Goal: Task Accomplishment & Management: Use online tool/utility

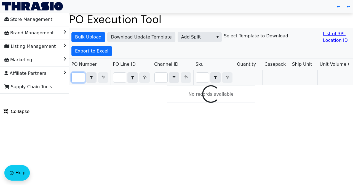
click at [78, 78] on input "Filter" at bounding box center [78, 78] width 13 height 10
paste input "PO67062"
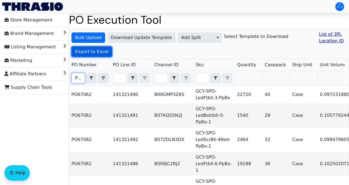
click at [97, 50] on span "Export to Excel" at bounding box center [91, 51] width 33 height 7
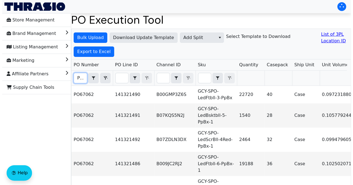
scroll to position [0, 12]
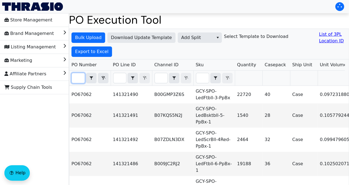
drag, startPoint x: 75, startPoint y: 78, endPoint x: 84, endPoint y: 80, distance: 9.5
click at [84, 80] on input "PO67062" at bounding box center [78, 78] width 13 height 10
paste input "10"
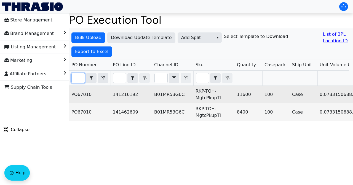
type input "PO67010"
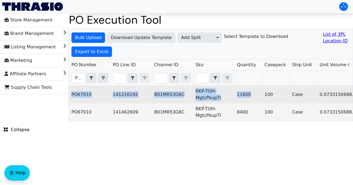
drag, startPoint x: 71, startPoint y: 93, endPoint x: 250, endPoint y: 98, distance: 179.2
click at [207, 93] on td "RKP-TOH-MgtcPkupTl" at bounding box center [213, 95] width 41 height 18
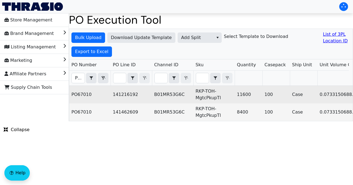
click at [251, 94] on td "11600" at bounding box center [248, 95] width 28 height 18
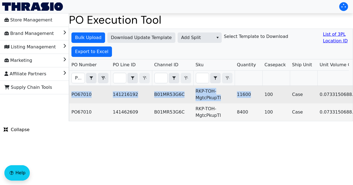
drag, startPoint x: 245, startPoint y: 95, endPoint x: 72, endPoint y: 94, distance: 172.5
copy tr "PO67010 141216192 B01MR53G6C RKP-TOH-MgtcPkupTl 11600"
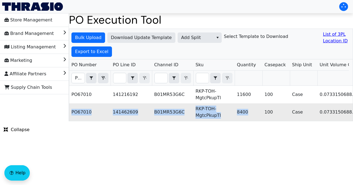
drag, startPoint x: 248, startPoint y: 110, endPoint x: 72, endPoint y: 112, distance: 176.1
copy tr "PO67010 141462609 B01MR53G6C RKP-TOH-MgtcPkupTl 8400"
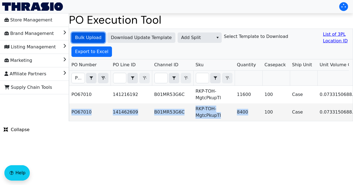
click at [93, 38] on span "Bulk Upload" at bounding box center [88, 37] width 26 height 7
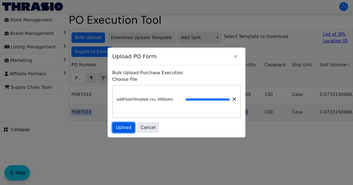
click at [127, 130] on span "Upload" at bounding box center [123, 128] width 15 height 7
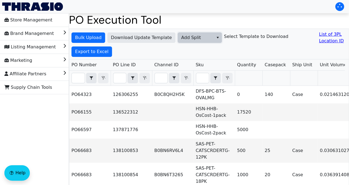
click at [202, 39] on span "Add Split" at bounding box center [195, 37] width 29 height 7
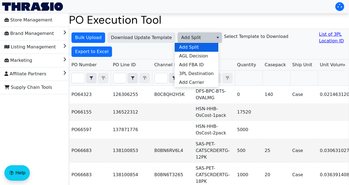
click at [201, 49] on li "Add Split" at bounding box center [196, 47] width 44 height 9
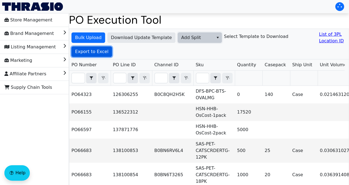
click at [103, 54] on span "Export to Excel" at bounding box center [91, 51] width 33 height 7
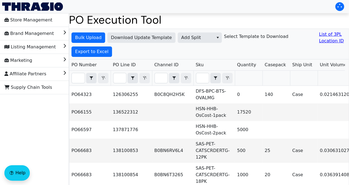
click at [238, 38] on h6 "Select Template to Download" at bounding box center [256, 36] width 64 height 5
click at [261, 41] on div "Bulk Upload Download Update Template Add Split Select Template to Download List…" at bounding box center [208, 44] width 279 height 31
click at [164, 38] on span "Download Update Template" at bounding box center [141, 37] width 61 height 7
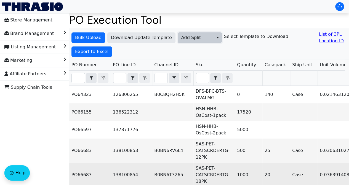
click at [198, 41] on span "Add Split" at bounding box center [196, 38] width 36 height 10
click at [82, 80] on input "Filter" at bounding box center [78, 78] width 13 height 10
paste input "PO67062"
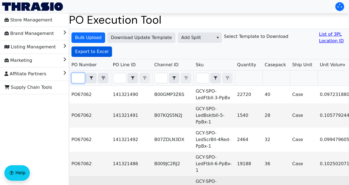
type input "PO67062"
click at [91, 52] on span "Export to Excel" at bounding box center [91, 51] width 33 height 7
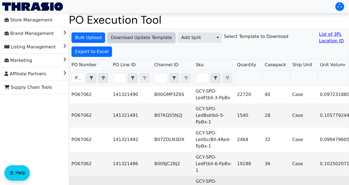
click at [170, 36] on button "Download Update Template" at bounding box center [141, 38] width 68 height 10
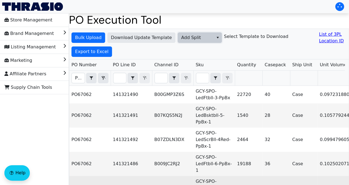
click at [196, 38] on span "Add Split" at bounding box center [195, 37] width 29 height 7
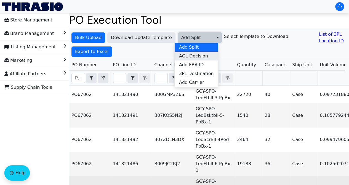
click at [201, 57] on span "AGL Decision" at bounding box center [193, 56] width 29 height 7
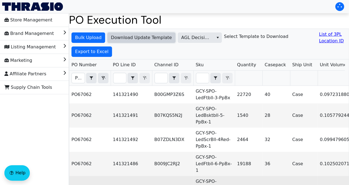
click at [156, 40] on span "Download Update Template" at bounding box center [141, 37] width 61 height 7
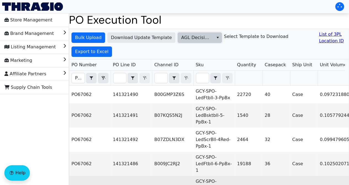
click at [188, 36] on span "AGL Decision" at bounding box center [195, 37] width 29 height 7
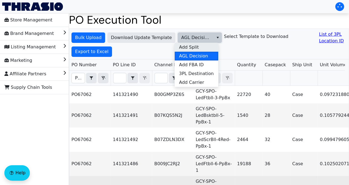
click at [194, 46] on span "Add Split" at bounding box center [189, 47] width 20 height 7
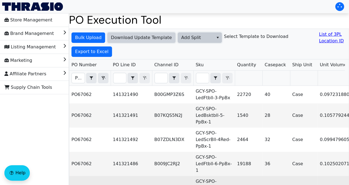
click at [156, 39] on span "Download Update Template" at bounding box center [141, 37] width 61 height 7
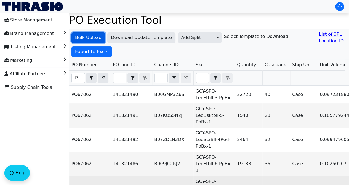
click at [93, 35] on span "Bulk Upload" at bounding box center [88, 37] width 26 height 7
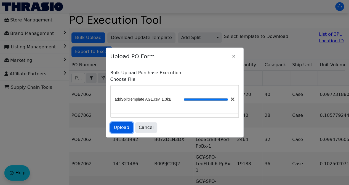
click at [118, 128] on span "Upload" at bounding box center [121, 128] width 15 height 7
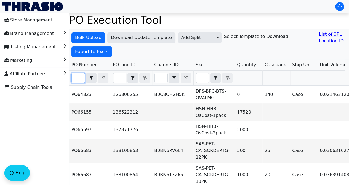
click at [80, 77] on input "Filter" at bounding box center [78, 78] width 13 height 10
paste input "PO67062"
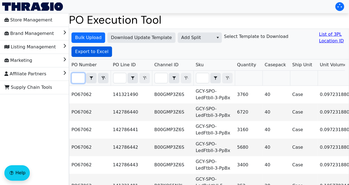
type input "PO67062"
click at [96, 53] on span "Export to Excel" at bounding box center [91, 51] width 33 height 7
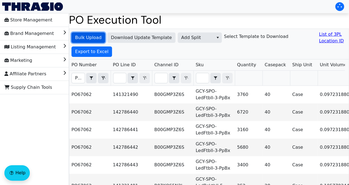
click at [87, 38] on span "Bulk Upload" at bounding box center [88, 37] width 26 height 7
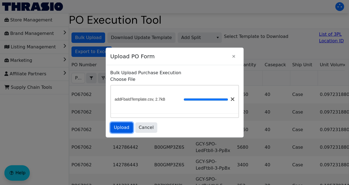
click at [122, 128] on span "Upload" at bounding box center [121, 128] width 15 height 7
